Goal: Task Accomplishment & Management: Manage account settings

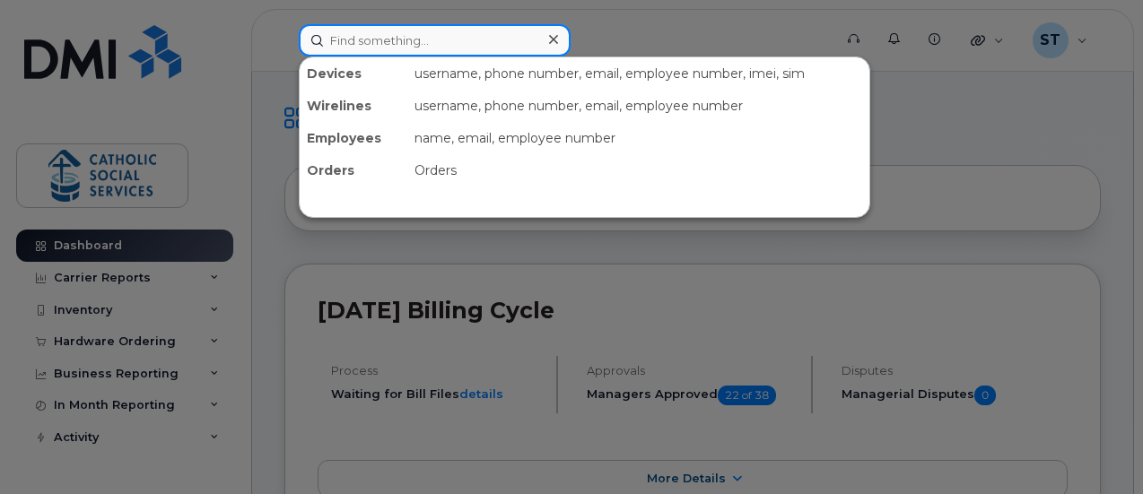
click at [408, 44] on input at bounding box center [435, 40] width 272 height 32
paste input "[PHONE_NUMBER]"
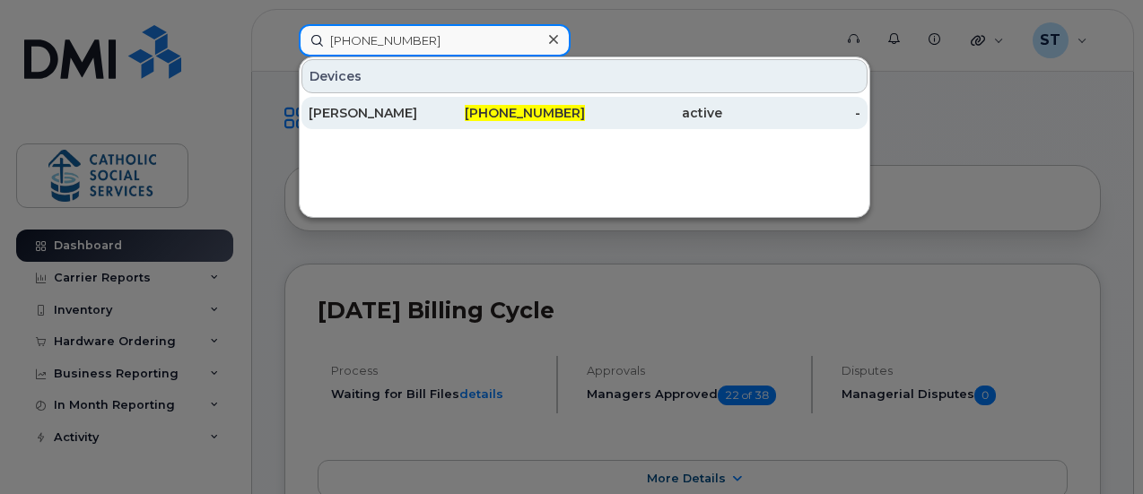
type input "[PHONE_NUMBER]"
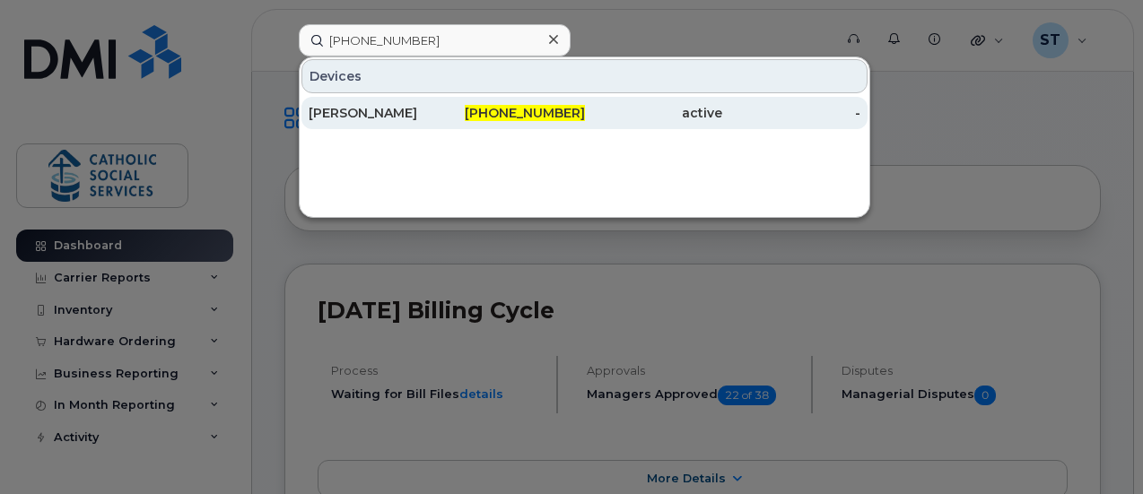
click at [516, 107] on span "[PHONE_NUMBER]" at bounding box center [525, 113] width 120 height 16
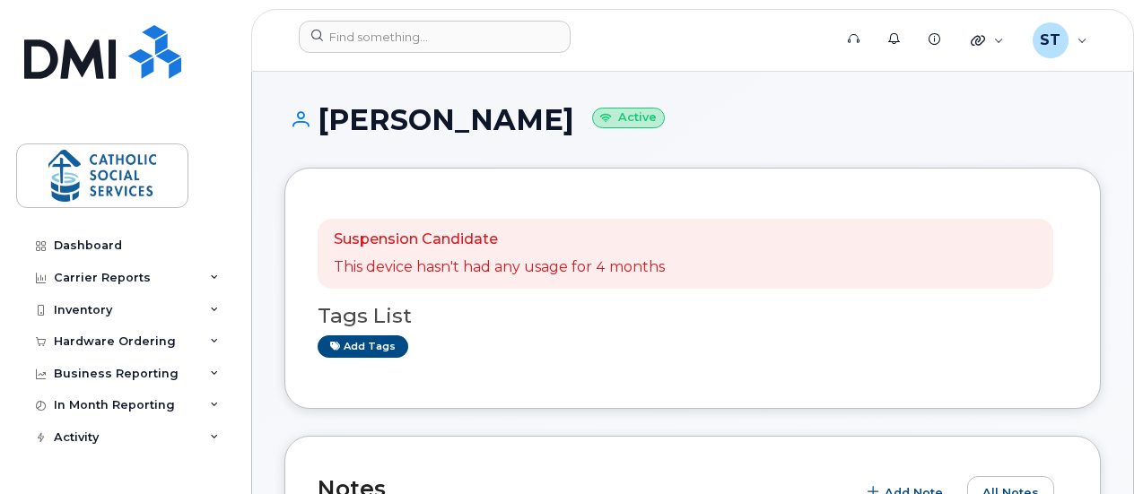
scroll to position [432, 0]
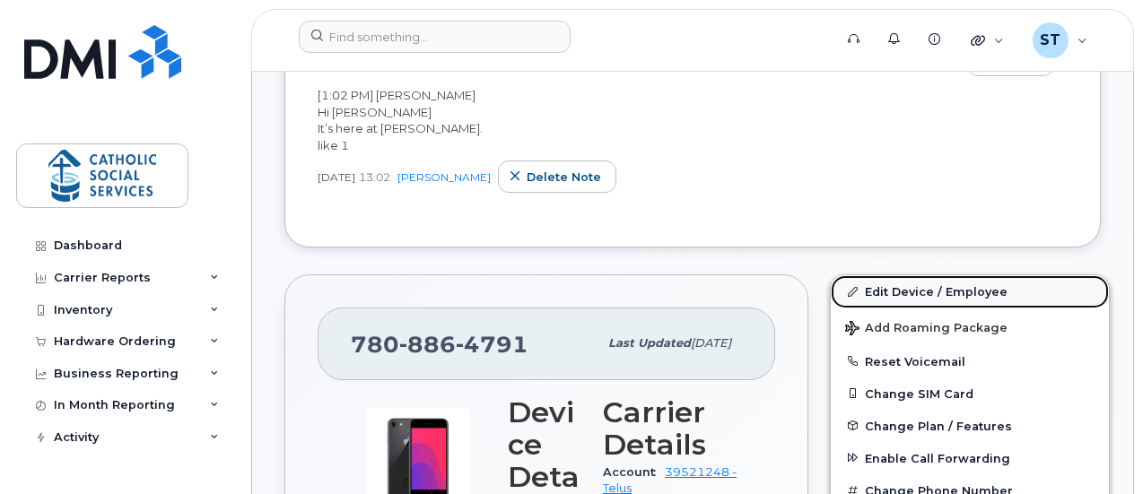
click at [931, 289] on link "Edit Device / Employee" at bounding box center [970, 291] width 278 height 32
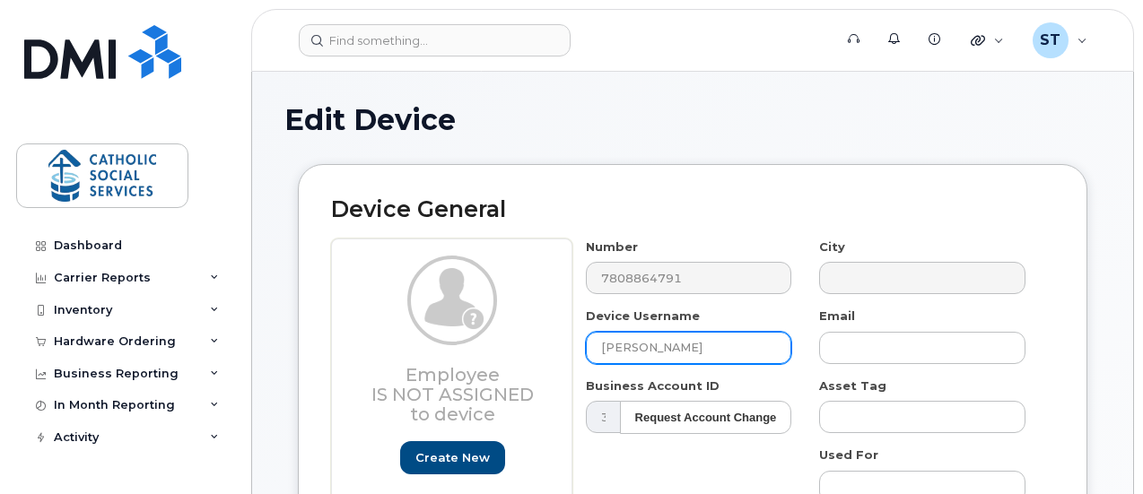
click at [734, 343] on input "[PERSON_NAME]" at bounding box center [689, 348] width 206 height 32
type input "R"
type input "Kyara McKay"
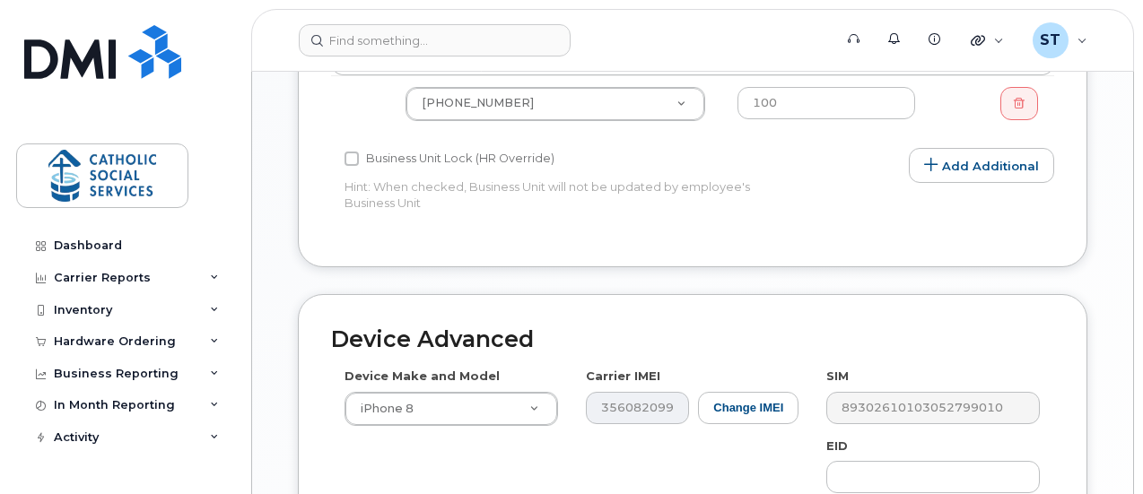
scroll to position [1184, 0]
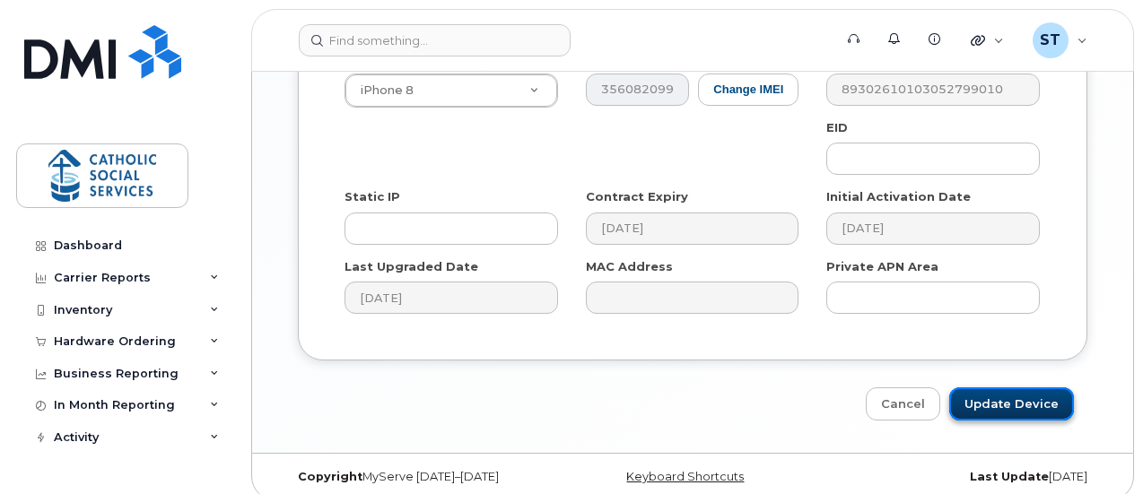
click at [1012, 389] on input "Update Device" at bounding box center [1011, 404] width 125 height 33
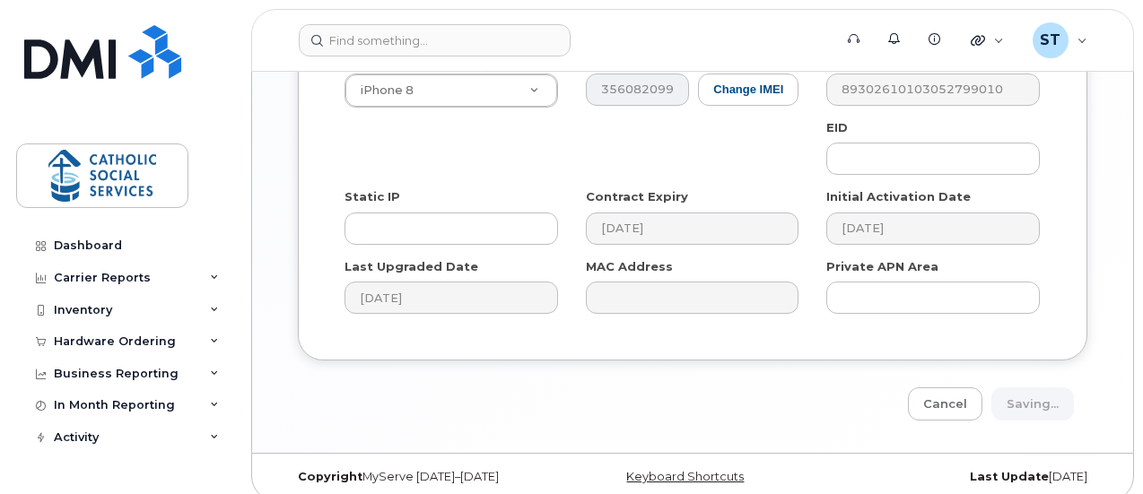
type input "Saving..."
